Goal: Information Seeking & Learning: Learn about a topic

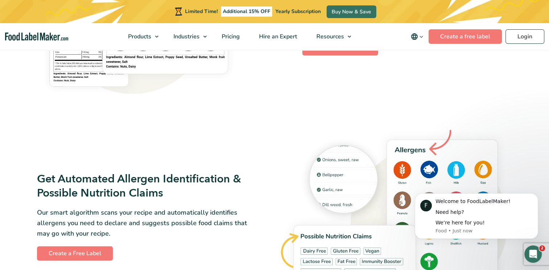
scroll to position [761, 0]
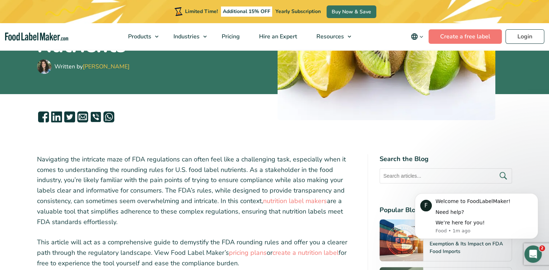
drag, startPoint x: 436, startPoint y: 78, endPoint x: 306, endPoint y: 189, distance: 171.0
click at [306, 189] on p "Navigating the intricate maze of FDA regulations can often feel like a challeng…" at bounding box center [196, 190] width 319 height 73
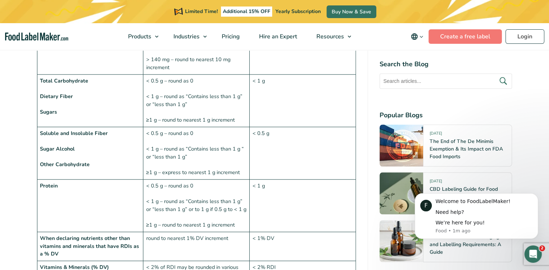
scroll to position [943, 0]
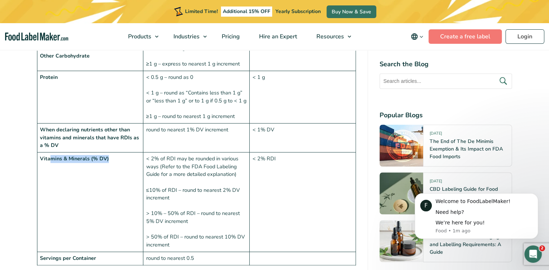
drag, startPoint x: 49, startPoint y: 144, endPoint x: 115, endPoint y: 144, distance: 65.3
click at [115, 153] on td "Vitamins & Minerals (% DV)" at bounding box center [90, 203] width 106 height 100
drag, startPoint x: 115, startPoint y: 144, endPoint x: 144, endPoint y: 186, distance: 52.1
click at [144, 186] on td "< 2% of RDI may be rounded in various ways (Refer to the FDA Food Labeling Guid…" at bounding box center [196, 203] width 106 height 100
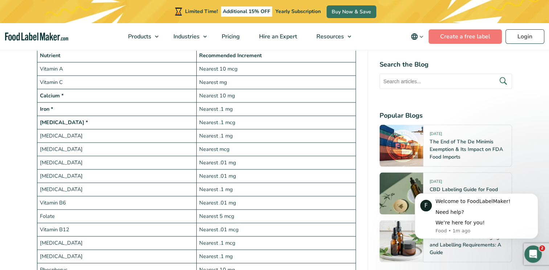
scroll to position [1305, 0]
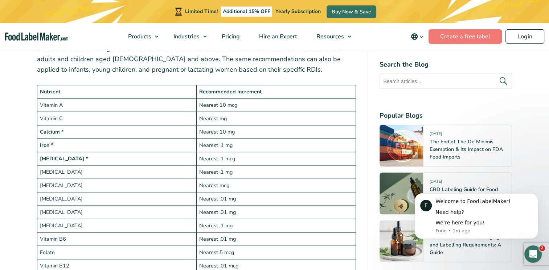
click at [63, 125] on td "Calcium *" at bounding box center [116, 131] width 159 height 13
click at [97, 193] on td "[MEDICAL_DATA]" at bounding box center [116, 199] width 159 height 13
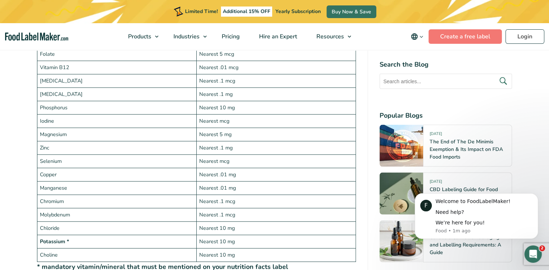
scroll to position [1487, 0]
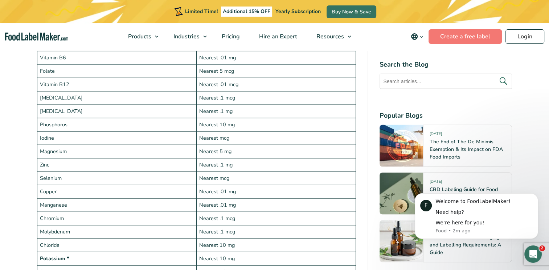
click at [137, 185] on td "Copper" at bounding box center [116, 191] width 159 height 13
drag, startPoint x: 61, startPoint y: 190, endPoint x: 67, endPoint y: 190, distance: 5.8
click at [61, 199] on td "Manganese" at bounding box center [116, 205] width 159 height 13
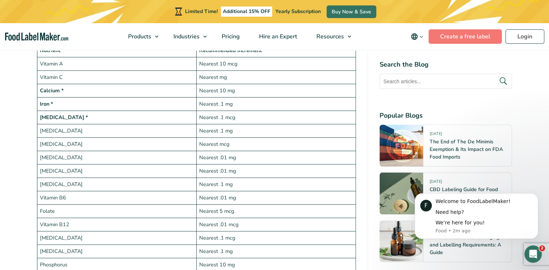
scroll to position [1305, 0]
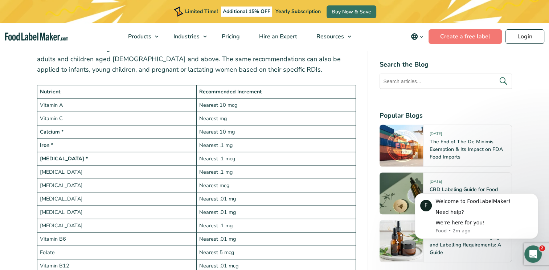
click at [61, 179] on td "[MEDICAL_DATA]" at bounding box center [116, 185] width 159 height 13
click at [65, 99] on td "Vitamin A" at bounding box center [116, 105] width 159 height 13
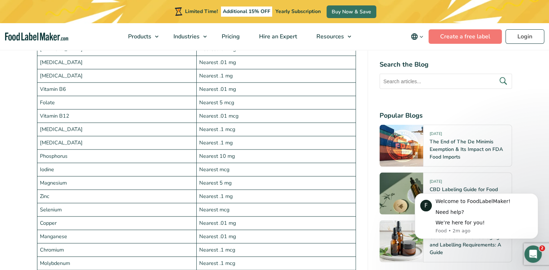
scroll to position [1487, 0]
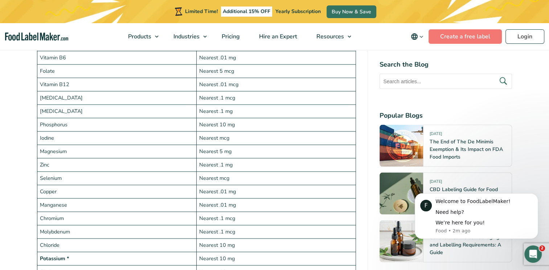
click at [108, 199] on td "Manganese" at bounding box center [116, 205] width 159 height 13
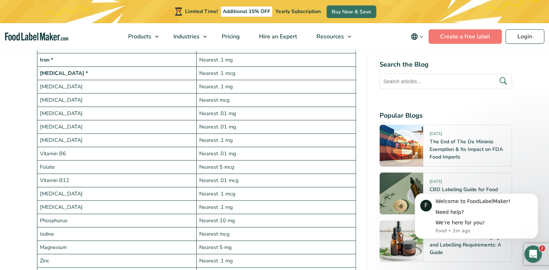
scroll to position [1378, 0]
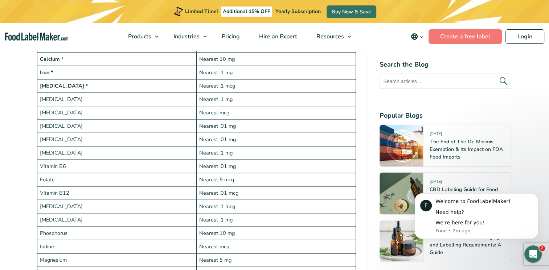
click at [88, 214] on td "[MEDICAL_DATA]" at bounding box center [116, 220] width 159 height 13
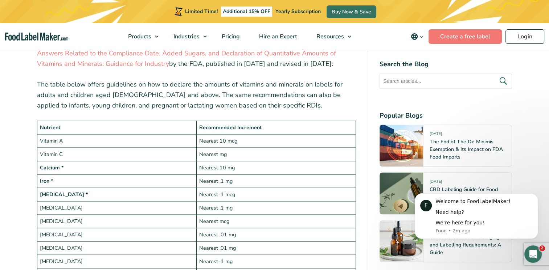
scroll to position [1269, 0]
click at [86, 242] on td "[MEDICAL_DATA]" at bounding box center [116, 248] width 159 height 13
click at [84, 242] on td "[MEDICAL_DATA]" at bounding box center [116, 248] width 159 height 13
click at [247, 242] on td "Nearest .01 mg" at bounding box center [275, 248] width 159 height 13
click at [245, 242] on td "Nearest .01 mg" at bounding box center [275, 248] width 159 height 13
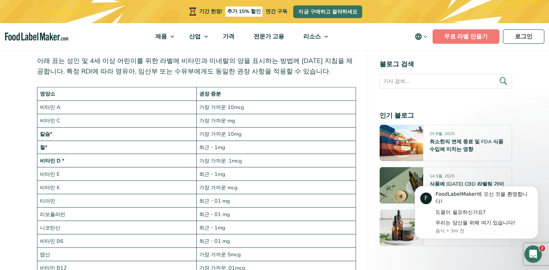
scroll to position [1284, 0]
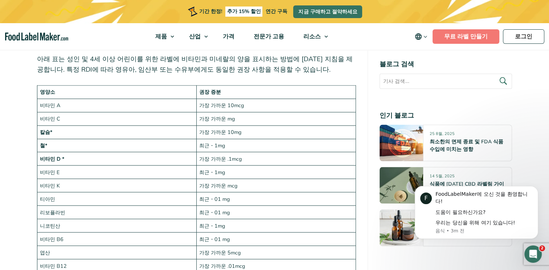
click at [255, 219] on td "최근・1mg" at bounding box center [275, 225] width 159 height 13
click at [90, 219] on td "니코틴산" at bounding box center [116, 225] width 159 height 13
drag, startPoint x: 83, startPoint y: 190, endPoint x: 226, endPoint y: 192, distance: 142.9
click at [226, 206] on tr "리보플라빈 최근・01 mg" at bounding box center [196, 212] width 319 height 13
drag, startPoint x: 226, startPoint y: 192, endPoint x: 243, endPoint y: 196, distance: 17.1
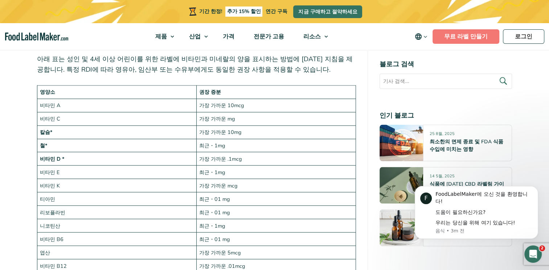
click at [242, 206] on td "최근・01 mg" at bounding box center [275, 212] width 159 height 13
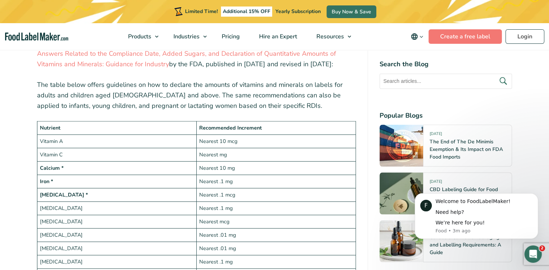
scroll to position [1305, 0]
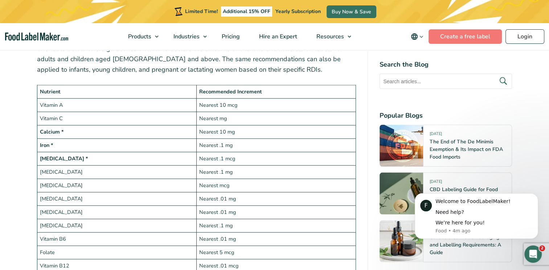
click at [283, 193] on td "Nearest .01 mg" at bounding box center [275, 199] width 159 height 13
click at [156, 179] on td "[MEDICAL_DATA]" at bounding box center [116, 185] width 159 height 13
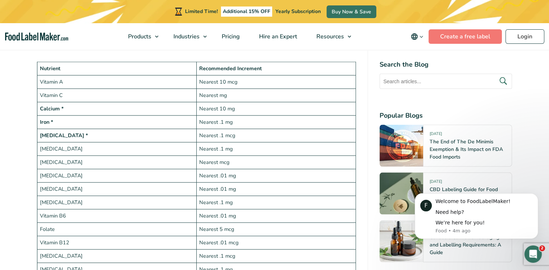
scroll to position [1341, 0]
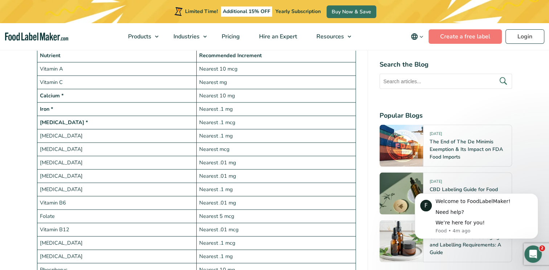
drag, startPoint x: 103, startPoint y: 188, endPoint x: 94, endPoint y: 185, distance: 9.8
click at [102, 196] on td "Vitamin B6" at bounding box center [116, 202] width 159 height 13
click at [231, 170] on td "Nearest .01 mg" at bounding box center [275, 176] width 159 height 13
click at [206, 156] on td "Nearest .01 mg" at bounding box center [275, 162] width 159 height 13
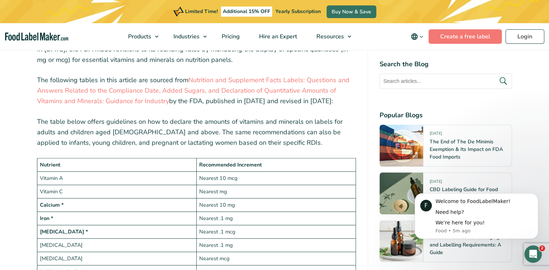
scroll to position [1233, 0]
click at [287, 211] on td "Nearest .1 mg" at bounding box center [275, 217] width 159 height 13
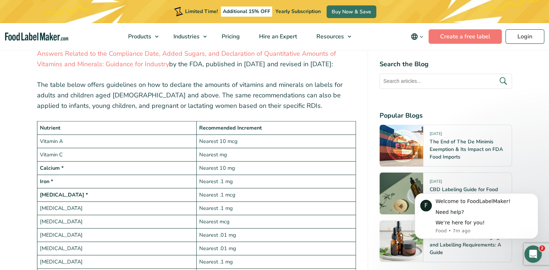
click at [293, 215] on td "Nearest mcg" at bounding box center [275, 221] width 159 height 13
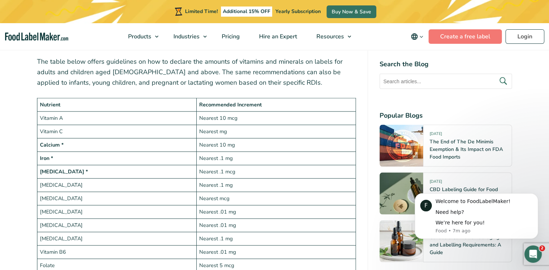
scroll to position [1305, 0]
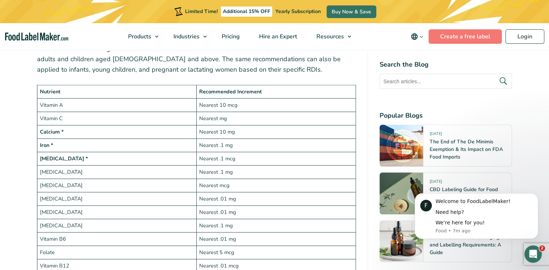
click at [100, 206] on td "[MEDICAL_DATA]" at bounding box center [116, 212] width 159 height 13
click at [249, 206] on td "Nearest .01 mg" at bounding box center [275, 212] width 159 height 13
click at [102, 206] on td "[MEDICAL_DATA]" at bounding box center [116, 212] width 159 height 13
click at [140, 219] on td "[MEDICAL_DATA]" at bounding box center [116, 225] width 159 height 13
click at [237, 219] on td "Nearest .1 mg" at bounding box center [275, 225] width 159 height 13
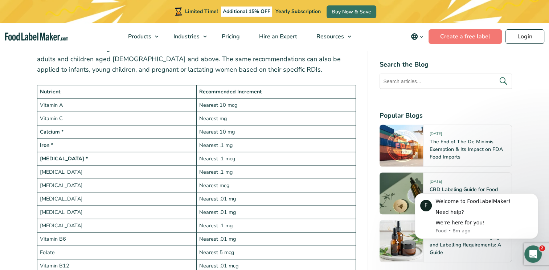
click at [236, 219] on td "Nearest .1 mg" at bounding box center [275, 225] width 159 height 13
click at [99, 206] on td "[MEDICAL_DATA]" at bounding box center [116, 212] width 159 height 13
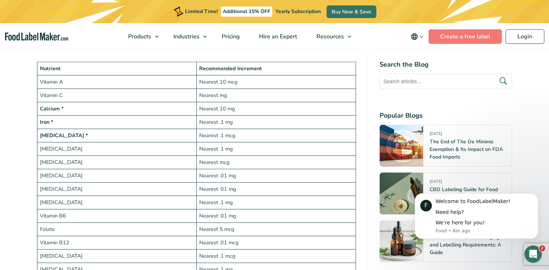
scroll to position [1341, 0]
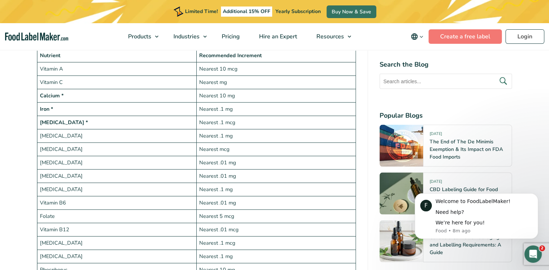
click at [233, 196] on td "Nearest .01 mg" at bounding box center [275, 202] width 159 height 13
click at [256, 170] on td "Nearest .01 mg" at bounding box center [275, 176] width 159 height 13
click at [226, 223] on td "Nearest .01 mcg" at bounding box center [275, 229] width 159 height 13
click at [220, 250] on td "Nearest .1 mg" at bounding box center [275, 256] width 159 height 13
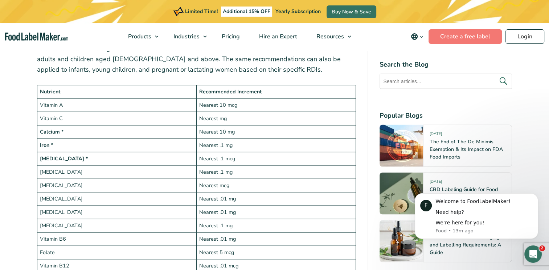
scroll to position [1414, 0]
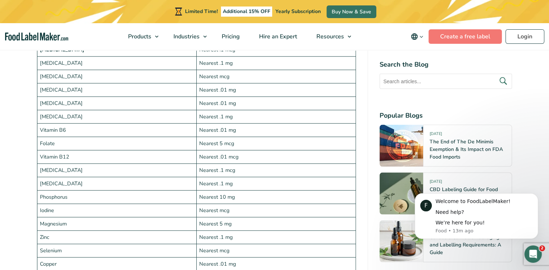
click at [107, 204] on td "Iodine" at bounding box center [116, 210] width 159 height 13
click at [235, 177] on td "Nearest .1 mg" at bounding box center [275, 183] width 159 height 13
click at [86, 191] on td "Phosphorus" at bounding box center [116, 197] width 159 height 13
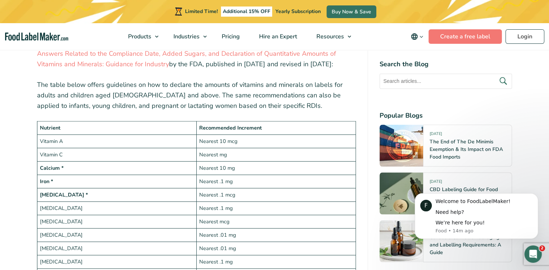
scroll to position [1341, 0]
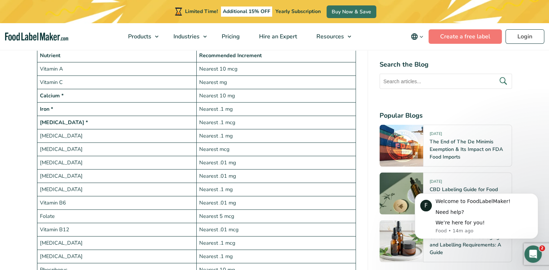
drag, startPoint x: 70, startPoint y: 147, endPoint x: 138, endPoint y: 142, distance: 68.3
click at [70, 156] on td "[MEDICAL_DATA]" at bounding box center [116, 162] width 159 height 13
click at [236, 156] on td "Nearest .01 mg" at bounding box center [275, 162] width 159 height 13
click at [125, 196] on td "Vitamin B6" at bounding box center [116, 202] width 159 height 13
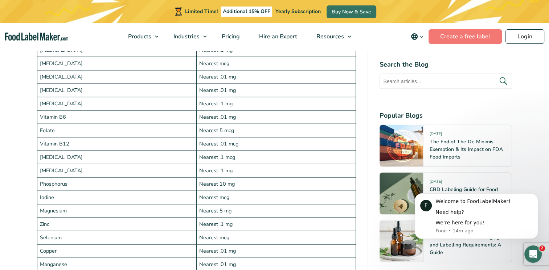
scroll to position [1487, 0]
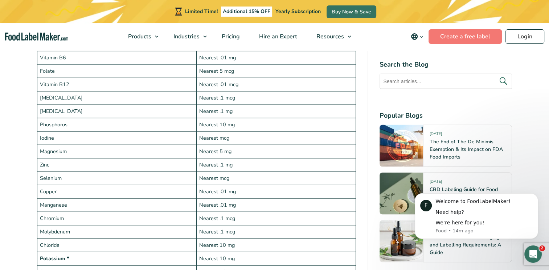
click at [198, 158] on td "Nearest .1 mg" at bounding box center [275, 164] width 159 height 13
click at [207, 199] on td "Nearest .01 mg" at bounding box center [275, 205] width 159 height 13
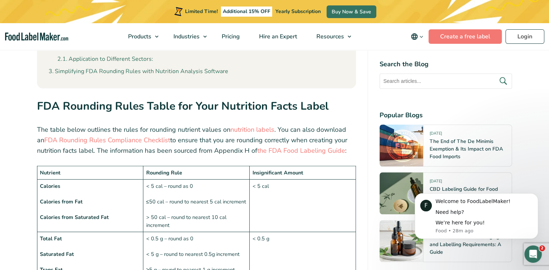
scroll to position [508, 0]
